Goal: Information Seeking & Learning: Check status

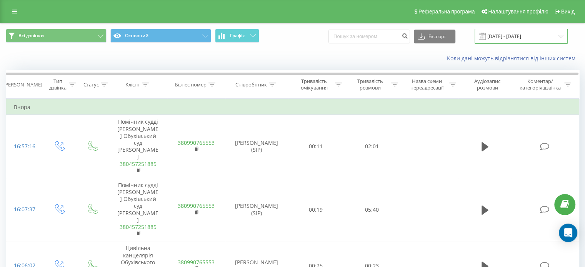
click at [506, 36] on input "22.09.2025 - 22.09.2025" at bounding box center [521, 36] width 93 height 15
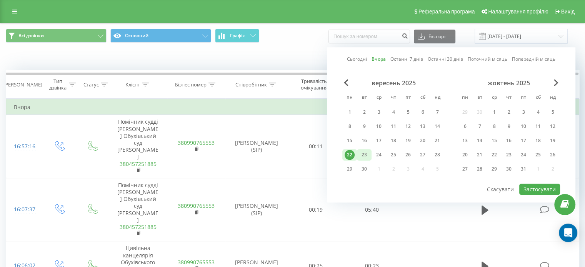
drag, startPoint x: 368, startPoint y: 152, endPoint x: 399, endPoint y: 170, distance: 36.5
click at [368, 152] on div "23" at bounding box center [364, 155] width 10 height 10
drag, startPoint x: 530, startPoint y: 188, endPoint x: 418, endPoint y: 100, distance: 142.3
click at [530, 188] on button "Застосувати" at bounding box center [539, 189] width 41 height 11
type input "[DATE] - [DATE]"
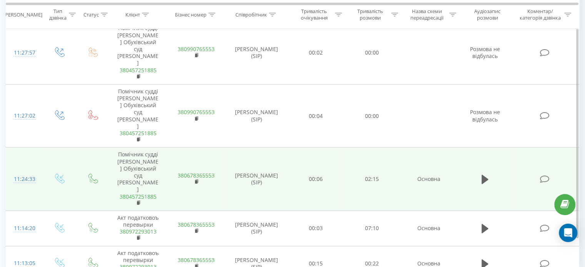
scroll to position [17, 0]
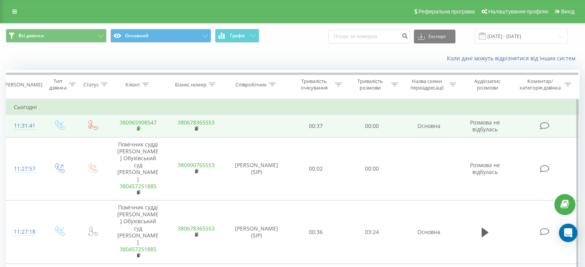
click at [137, 127] on rect at bounding box center [138, 128] width 2 height 3
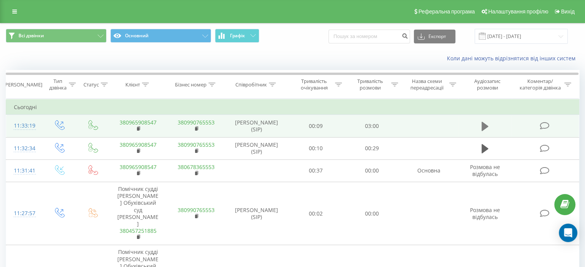
click at [482, 129] on button at bounding box center [485, 127] width 12 height 12
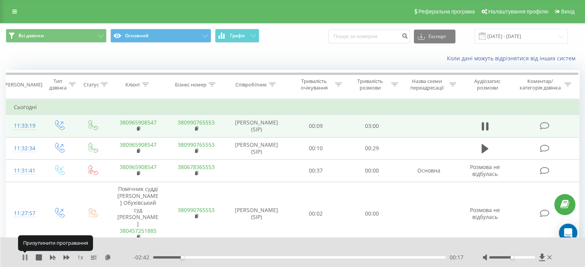
click at [24, 260] on icon at bounding box center [25, 258] width 6 height 6
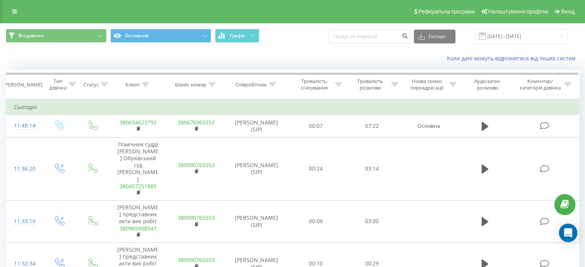
drag, startPoint x: 279, startPoint y: 50, endPoint x: 220, endPoint y: 58, distance: 59.7
drag, startPoint x: 220, startPoint y: 58, endPoint x: 159, endPoint y: 55, distance: 60.8
click at [159, 55] on div "Коли дані можуть відрізнятися вiд інших систем" at bounding box center [292, 58] width 584 height 18
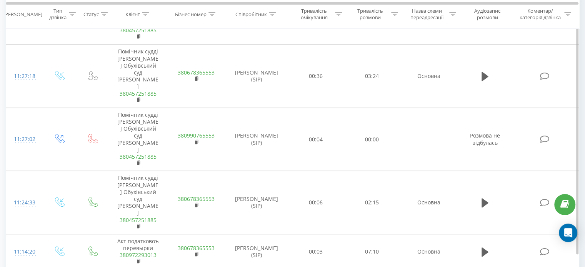
scroll to position [77, 0]
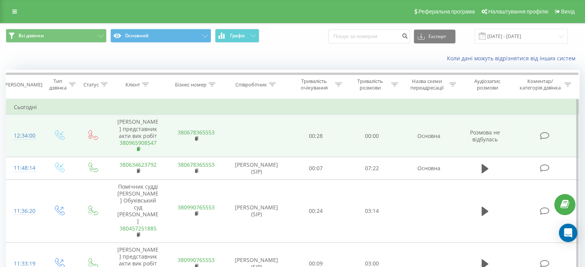
click at [137, 151] on rect at bounding box center [138, 149] width 2 height 3
